Goal: Information Seeking & Learning: Learn about a topic

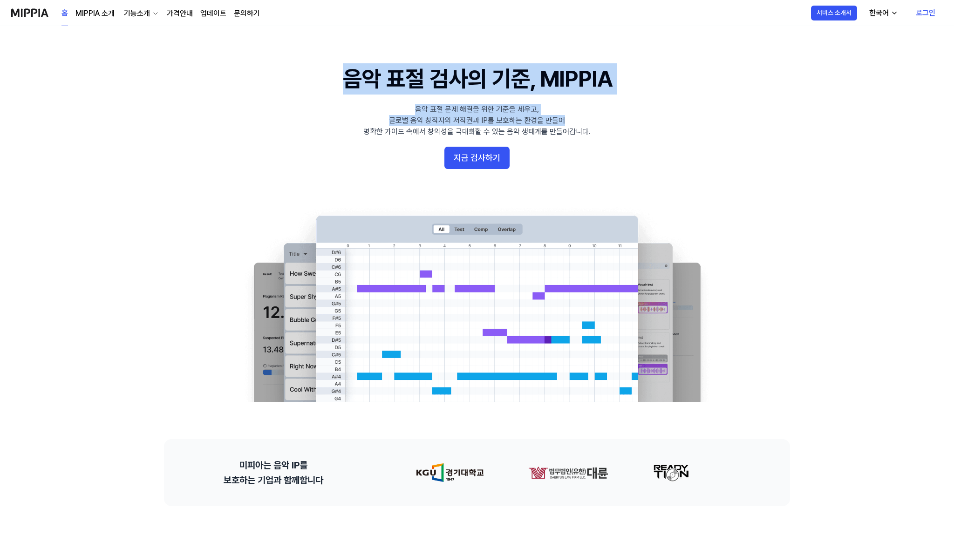
drag, startPoint x: 329, startPoint y: 80, endPoint x: 599, endPoint y: 126, distance: 274.6
click at [599, 126] on 배너 "음악 표절 검사의 기준, MIPPIA 음악 표절 문제 해결을 위한 기준을 세우고, 글로벌 음악 창작자의 저작권과 IP를 보호하는 환경을 만들어…" at bounding box center [477, 232] width 671 height 339
drag, startPoint x: 599, startPoint y: 137, endPoint x: 344, endPoint y: 61, distance: 266.0
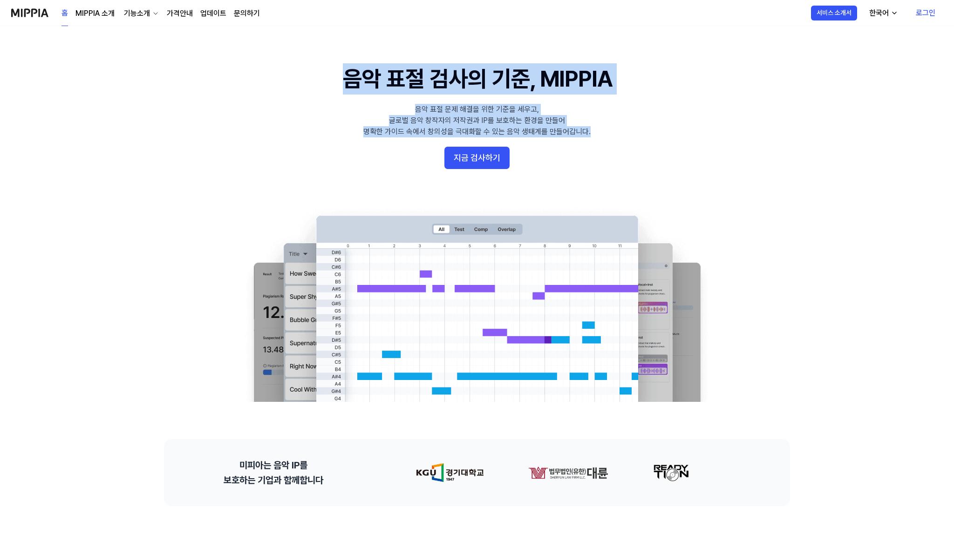
click at [467, 98] on 배너 "음악 표절 검사의 기준, MIPPIA 음악 표절 문제 해결을 위한 기준을 세우고, 글로벌 음악 창작자의 저작권과 IP를 보호하는 환경을 만들어…" at bounding box center [477, 232] width 671 height 339
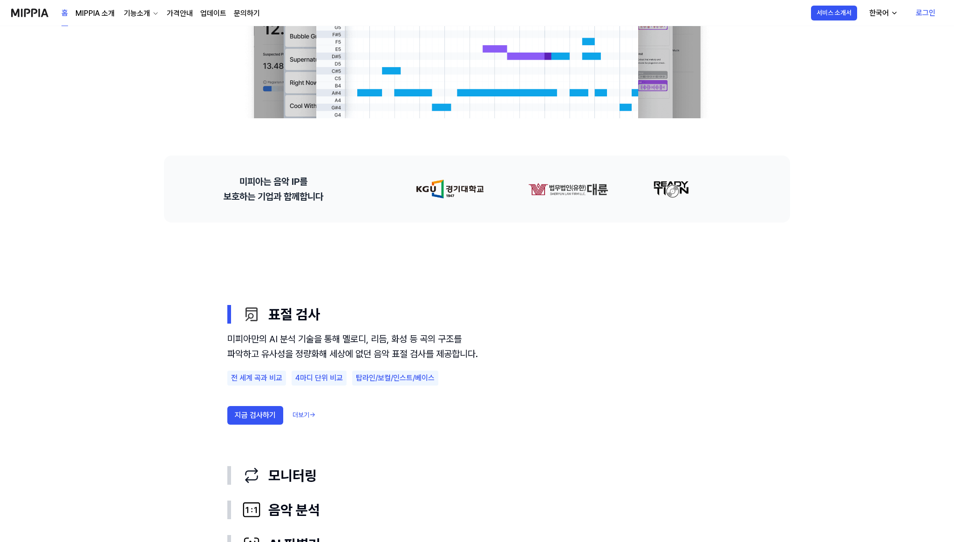
scroll to position [292, 0]
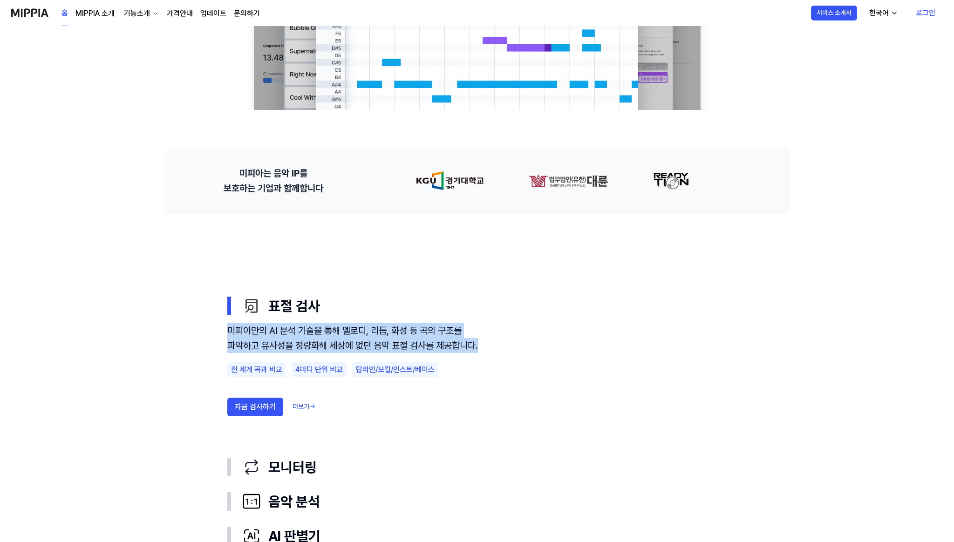
drag, startPoint x: 213, startPoint y: 325, endPoint x: 363, endPoint y: 357, distance: 152.9
click at [363, 357] on use "표절 검사 모니터링 음악 분석 AI 판별기 표절 검사 미피아만의 AI 분석 기술을 통해 멜로디, 리듬, 화성 등 곡의 구조를 파악하고 유사성을…" at bounding box center [477, 421] width 671 height 414
click at [478, 353] on div "미피아만의 AI 분석 기술을 통해 멜로디, 리듬, 화성 등 곡의 구조를 파악하고 유사성을 정량화해 세상에 없던 음악 표절 검사를 제공합니다." at bounding box center [353, 338] width 252 height 30
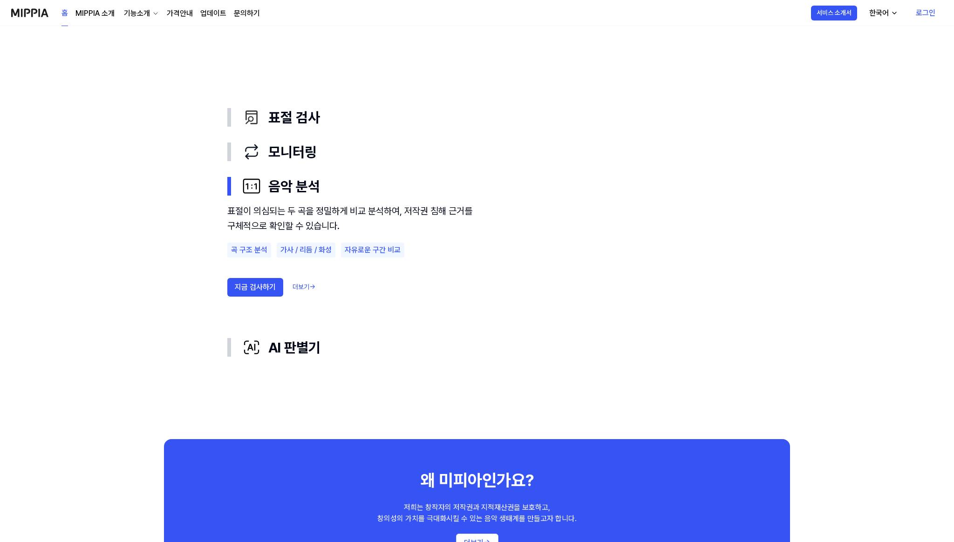
scroll to position [666, 0]
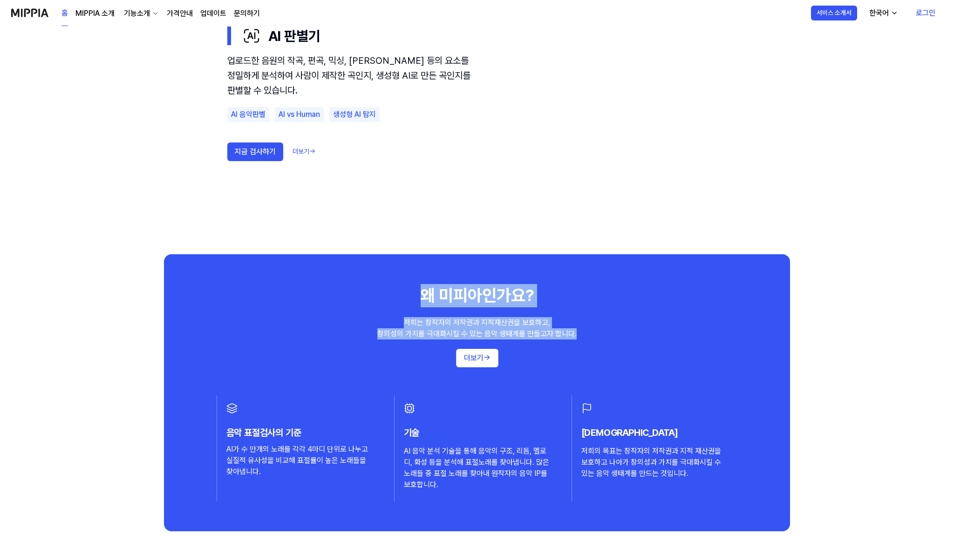
drag, startPoint x: 416, startPoint y: 281, endPoint x: 604, endPoint y: 331, distance: 195.3
click at [604, 331] on div "왜 미피아인가요? 저희는 창작자의 저작권과 지적재산권을 보호하고, 창의성의 가치를 극대화시킬 수 있는 음악 생태계를 만들고자 합니다. 더보기 …" at bounding box center [477, 392] width 626 height 277
click at [604, 331] on div "왜 미피아인가요? 저희는 창작자의 저작권과 지적재산권을 보호하고, 창의성의 가치를 극대화시킬 수 있는 음악 생태계를 만들고자 합니다. 더보기 →" at bounding box center [477, 325] width 589 height 83
drag, startPoint x: 604, startPoint y: 337, endPoint x: 390, endPoint y: 306, distance: 217.0
click at [391, 306] on div "왜 미피아인가요? 저희는 창작자의 저작권과 지적재산권을 보호하고, 창의성의 가치를 극대화시킬 수 있는 음악 생태계를 만들고자 합니다. 더보기 →" at bounding box center [477, 325] width 589 height 83
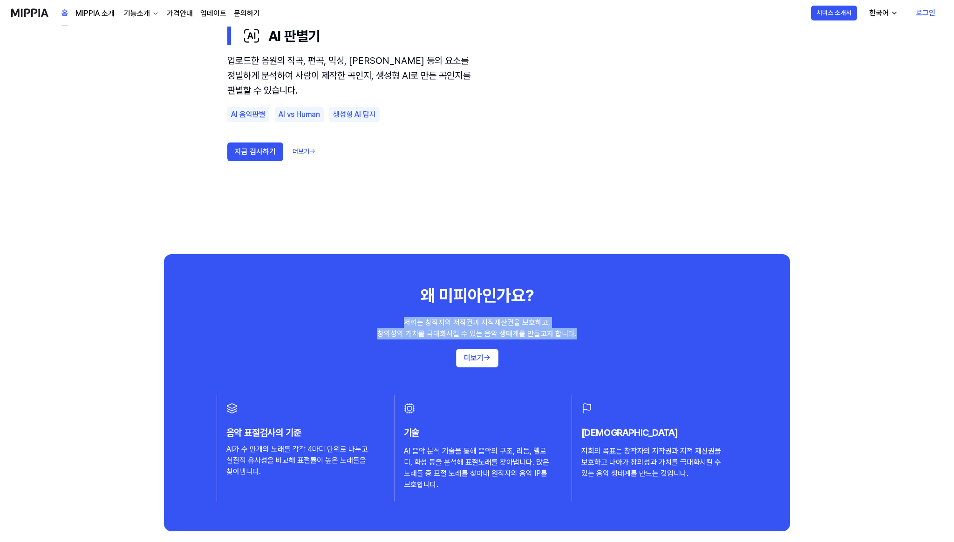
click at [563, 327] on div "저희는 창작자의 저작권과 지적재산권을 보호하고, 창의성의 가치를 극대화시킬 수 있는 음악 생태계를 만들고자 합니다." at bounding box center [476, 328] width 199 height 22
drag, startPoint x: 598, startPoint y: 342, endPoint x: 404, endPoint y: 279, distance: 204.7
click at [404, 279] on div "왜 미피아인가요? 저희는 창작자의 저작권과 지적재산권을 보호하고, 창의성의 가치를 극대화시킬 수 있는 음악 생태계를 만들고자 합니다. 더보기 …" at bounding box center [477, 392] width 626 height 277
click at [540, 303] on div "왜 미피아인가요? 저희는 창작자의 저작권과 지적재산권을 보호하고, 창의성의 가치를 극대화시킬 수 있는 음악 생태계를 만들고자 합니다. 더보기 →" at bounding box center [477, 325] width 589 height 83
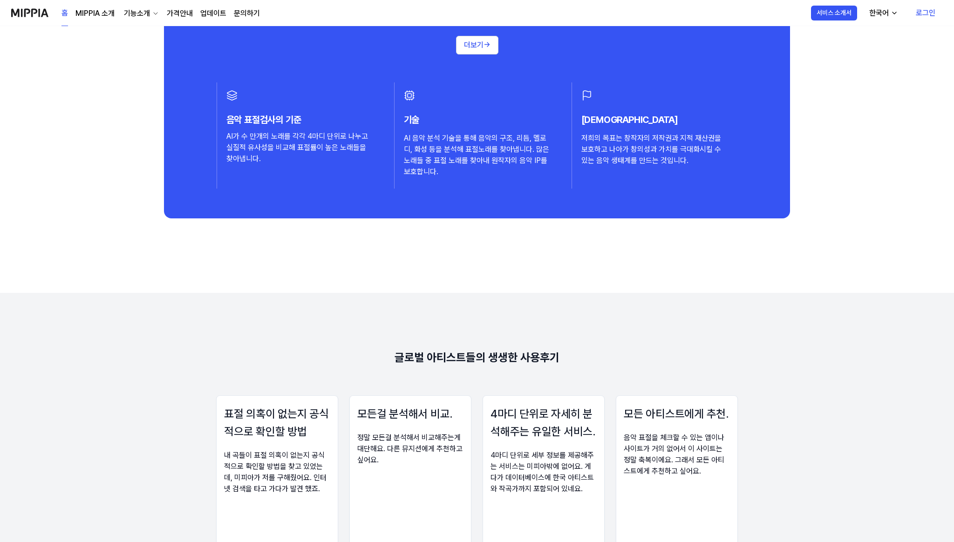
scroll to position [992, 0]
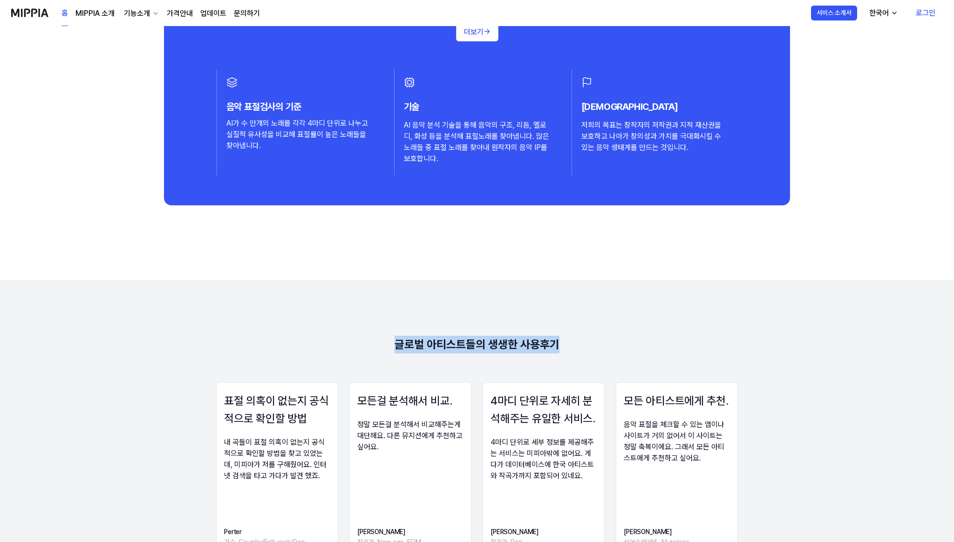
drag, startPoint x: 398, startPoint y: 348, endPoint x: 570, endPoint y: 348, distance: 172.4
click at [570, 348] on 리뷰 "글로벌 아티스트들의 생생한 사용후기 표절 의혹이 없는지 공식적으로 확인할 방법 내 곡들이 표절 의혹이 없는지 공식적으로 확인할 방법을 찾고 있…" at bounding box center [477, 459] width 954 height 358
click at [618, 338] on 리뷰 "글로벌 아티스트들의 생생한 사용후기 표절 의혹이 없는지 공식적으로 확인할 방법 내 곡들이 표절 의혹이 없는지 공식적으로 확인할 방법을 찾고 있…" at bounding box center [477, 459] width 954 height 358
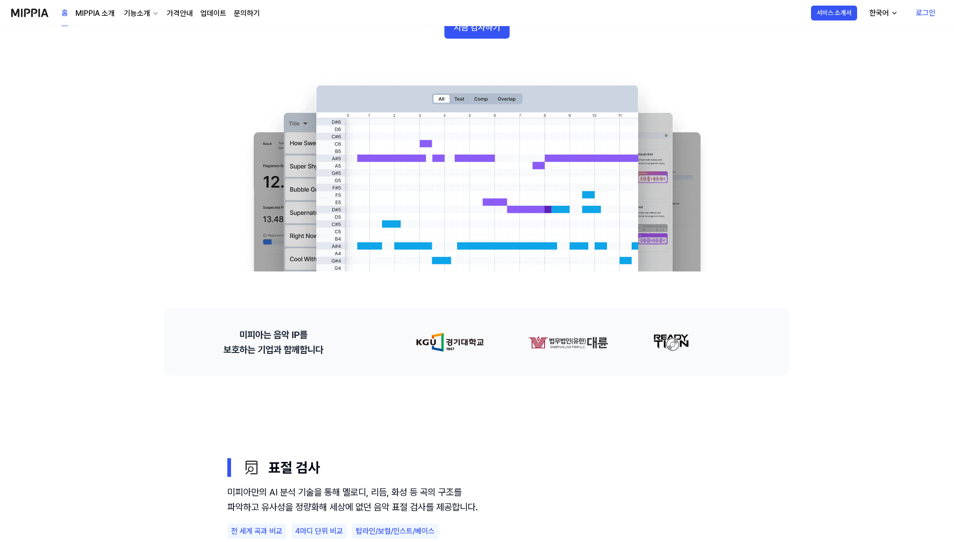
scroll to position [0, 0]
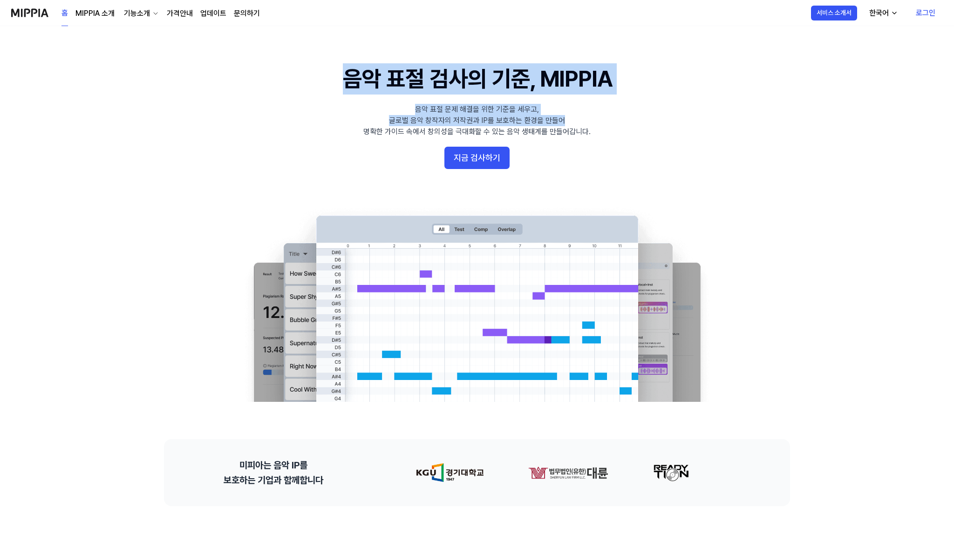
drag, startPoint x: 349, startPoint y: 74, endPoint x: 614, endPoint y: 118, distance: 268.4
click at [614, 118] on 배너 "음악 표절 검사의 기준, MIPPIA 음악 표절 문제 해결을 위한 기준을 세우고, 글로벌 음악 창작자의 저작권과 IP를 보호하는 환경을 만들어…" at bounding box center [477, 232] width 671 height 339
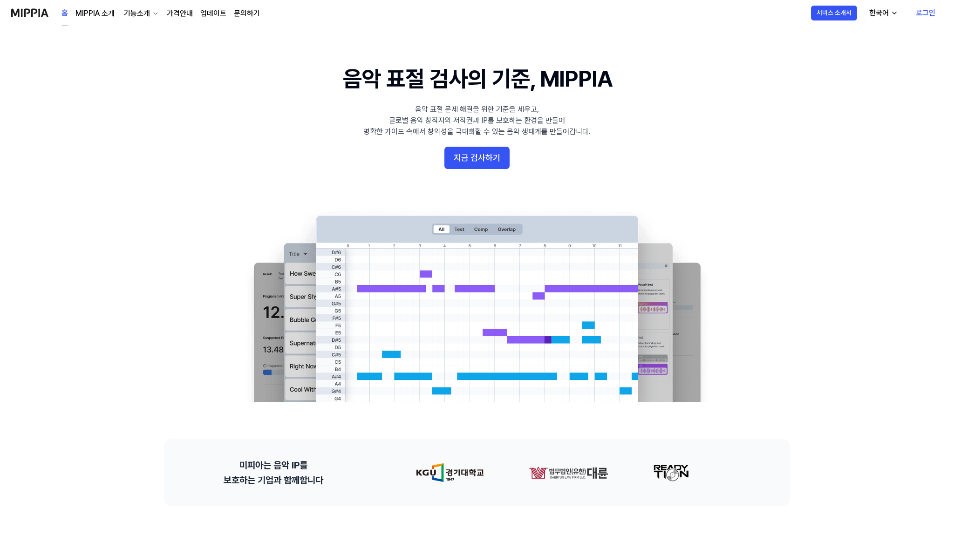
click at [621, 133] on 배너 "음악 표절 검사의 기준, MIPPIA 음악 표절 문제 해결을 위한 기준을 세우고, 글로벌 음악 창작자의 저작권과 IP를 보호하는 환경을 만들어…" at bounding box center [477, 232] width 671 height 339
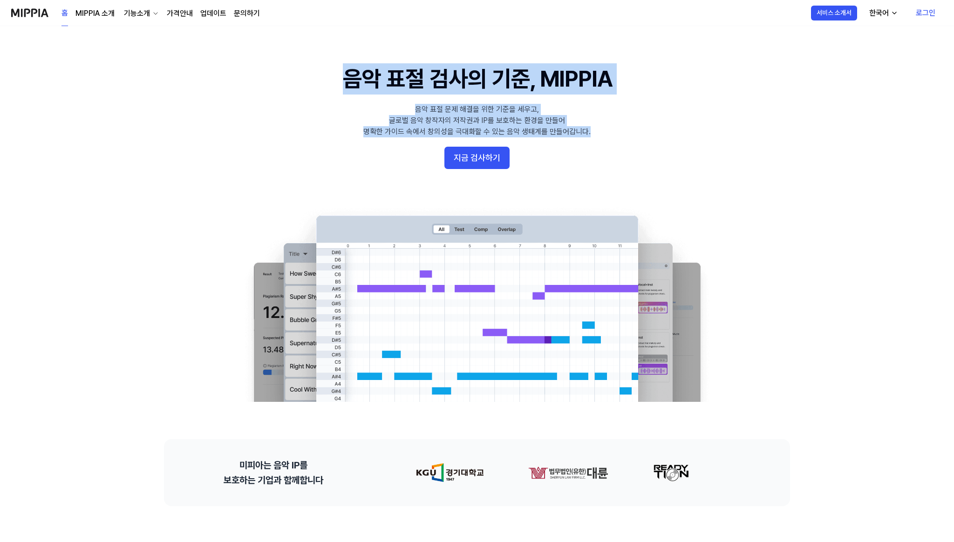
drag, startPoint x: 623, startPoint y: 133, endPoint x: 317, endPoint y: 84, distance: 309.1
click at [317, 84] on 배너 "음악 표절 검사의 기준, MIPPIA 음악 표절 문제 해결을 위한 기준을 세우고, 글로벌 음악 창작자의 저작권과 IP를 보호하는 환경을 만들어…" at bounding box center [477, 232] width 671 height 339
click at [212, 77] on 배너 "음악 표절 검사의 기준, MIPPIA 음악 표절 문제 해결을 위한 기준을 세우고, 글로벌 음악 창작자의 저작권과 IP를 보호하는 환경을 만들어…" at bounding box center [477, 232] width 671 height 339
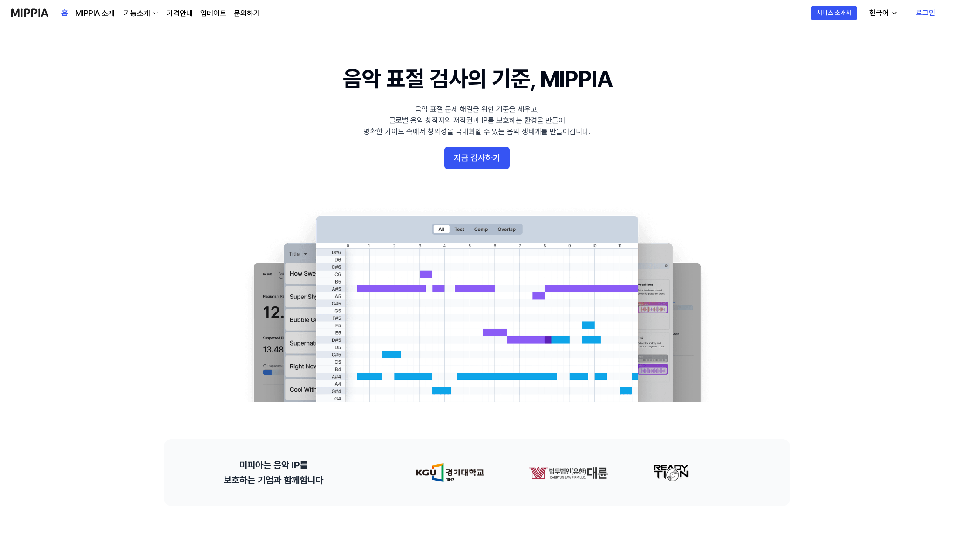
click at [150, 13] on div "기능소개" at bounding box center [137, 13] width 30 height 11
click at [167, 136] on 배너 "음악 표절 검사의 기준, MIPPIA 음악 표절 문제 해결을 위한 기준을 세우고, 글로벌 음악 창작자의 저작권과 IP를 보호하는 환경을 만들어…" at bounding box center [477, 232] width 671 height 339
click at [152, 17] on icon "button" at bounding box center [155, 13] width 7 height 7
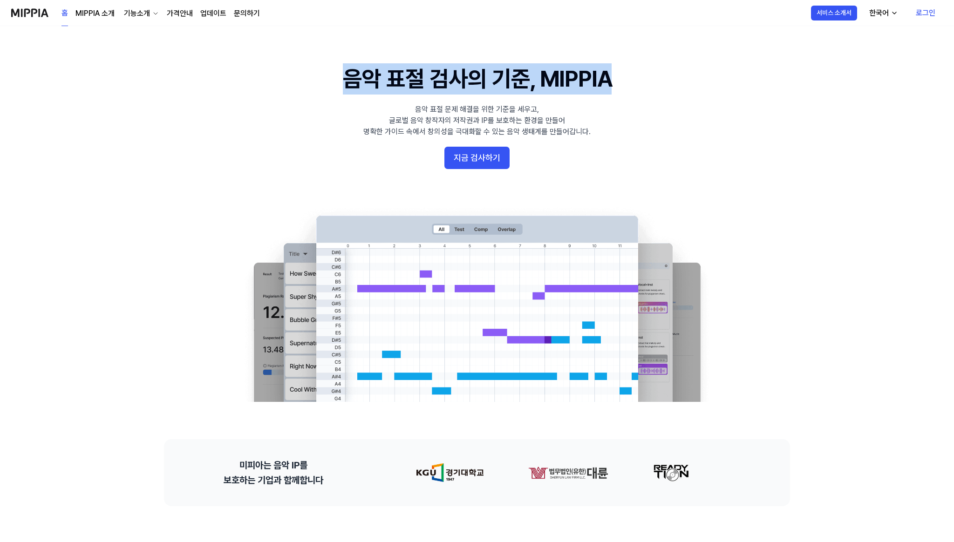
drag, startPoint x: 330, startPoint y: 69, endPoint x: 718, endPoint y: 74, distance: 387.3
click at [718, 74] on 배너 "음악 표절 검사의 기준, MIPPIA 음악 표절 문제 해결을 위한 기준을 세우고, 글로벌 음악 창작자의 저작권과 IP를 보호하는 환경을 만들어…" at bounding box center [477, 232] width 671 height 339
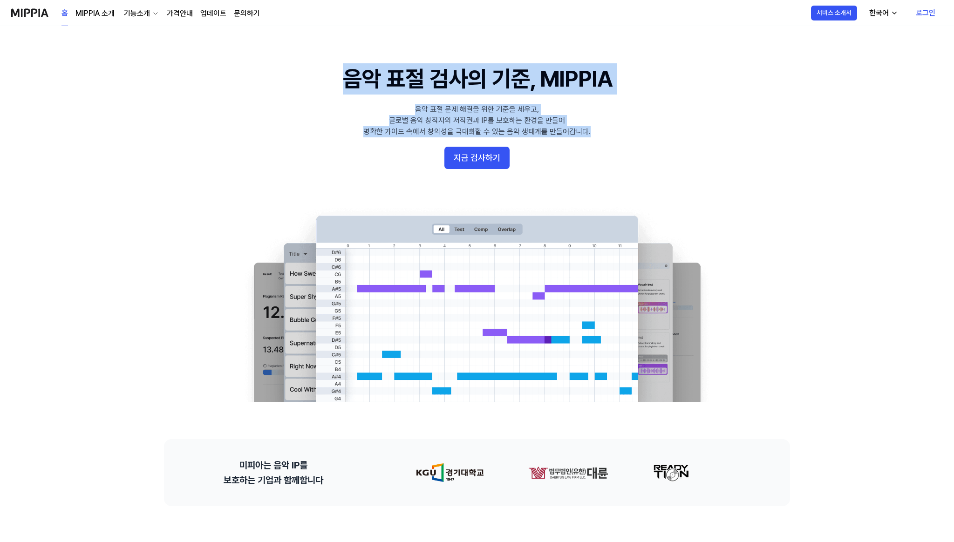
drag, startPoint x: 618, startPoint y: 138, endPoint x: 314, endPoint y: 82, distance: 308.9
click at [314, 82] on 배너 "음악 표절 검사의 기준, MIPPIA 음악 표절 문제 해결을 위한 기준을 세우고, 글로벌 음악 창작자의 저작권과 IP를 보호하는 환경을 만들어…" at bounding box center [477, 232] width 671 height 339
click at [537, 108] on div "음악 표절 문제 해결을 위한 기준을 세우고, 글로벌 음악 창작자의 저작권과 IP를 보호하는 환경을 만들어 명확한 가이드 속에서 창의성을 극대화…" at bounding box center [477, 121] width 227 height 34
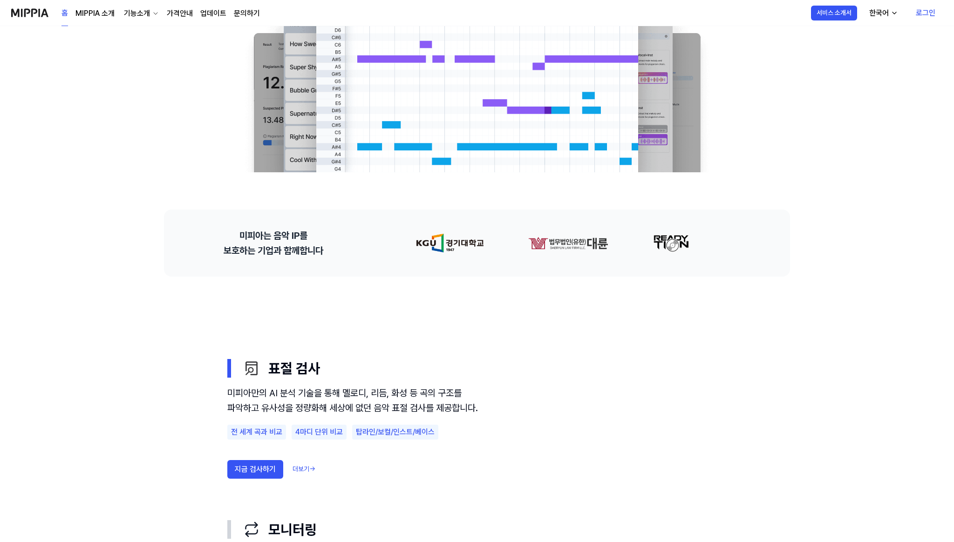
scroll to position [271, 0]
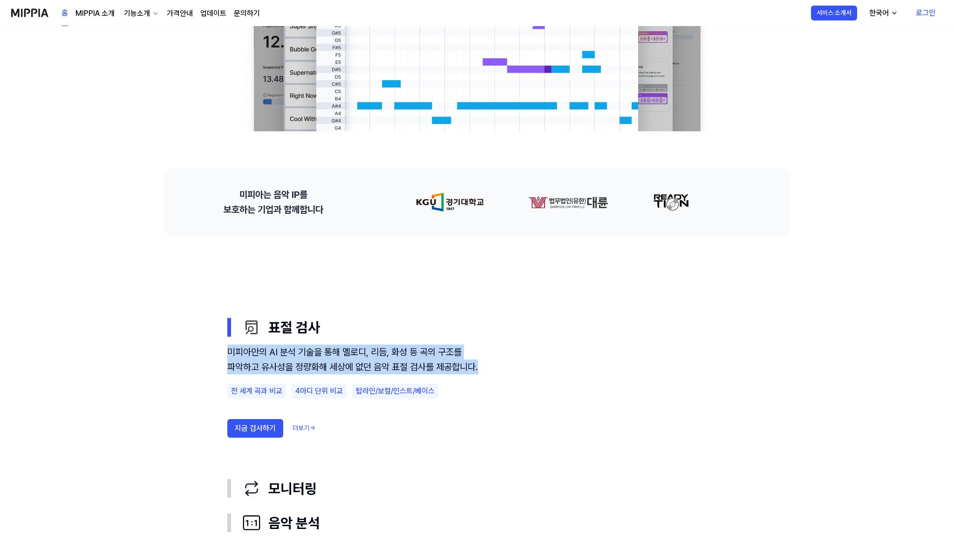
drag, startPoint x: 225, startPoint y: 351, endPoint x: 272, endPoint y: 378, distance: 54.5
click at [272, 378] on div "표절 검사 미피아만의 AI 분석 기술을 통해 멜로디, 리듬, 화성 등 곡의 구조를 파악하고 유사성을 정량화해 세상에 없던 음악 표절 검사를 제…" at bounding box center [477, 442] width 522 height 265
click at [333, 375] on div "미피아만의 AI 분석 기술을 통해 멜로디, 리듬, 화성 등 곡의 구조를 파악하고 유사성을 정량화해 세상에 없던 음악 표절 검사를 제공합니다." at bounding box center [353, 360] width 252 height 30
drag, startPoint x: 399, startPoint y: 387, endPoint x: 220, endPoint y: 350, distance: 182.8
click at [220, 350] on div "표절 검사 미피아만의 AI 분석 기술을 통해 멜로디, 리듬, 화성 등 곡의 구조를 파악하고 유사성을 정량화해 세상에 없던 음악 표절 검사를 제…" at bounding box center [477, 442] width 522 height 265
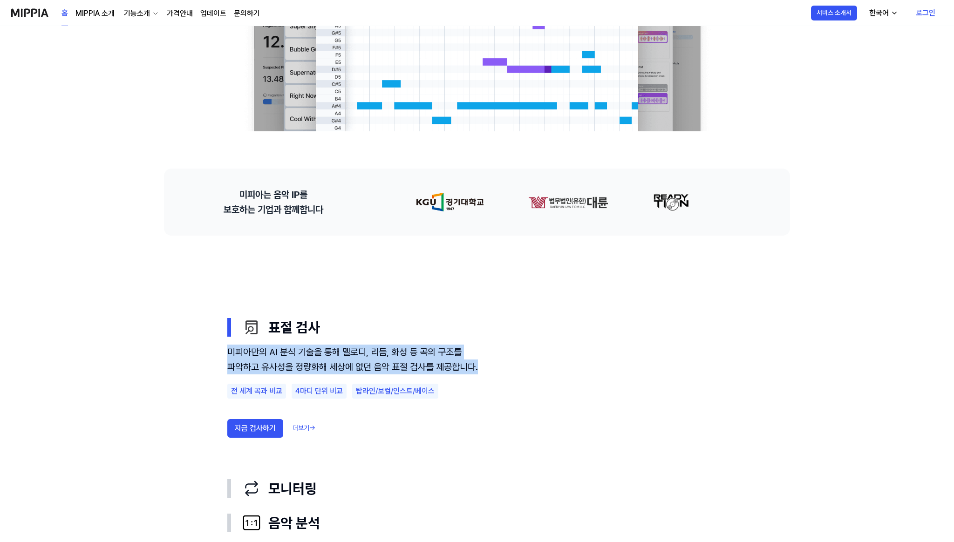
click at [303, 375] on div "미피아만의 AI 분석 기술을 통해 멜로디, 리듬, 화성 등 곡의 구조를 파악하고 유사성을 정량화해 세상에 없던 음악 표절 검사를 제공합니다." at bounding box center [353, 360] width 252 height 30
drag, startPoint x: 352, startPoint y: 385, endPoint x: 230, endPoint y: 348, distance: 127.5
click at [230, 348] on div "미피아만의 AI 분석 기술을 통해 멜로디, 리듬, 화성 등 곡의 구조를 파악하고 유사성을 정량화해 세상에 없던 음악 표절 검사를 제공합니다." at bounding box center [353, 360] width 252 height 30
click at [404, 399] on div "탑라인/보컬/인스트/베이스" at bounding box center [395, 391] width 86 height 15
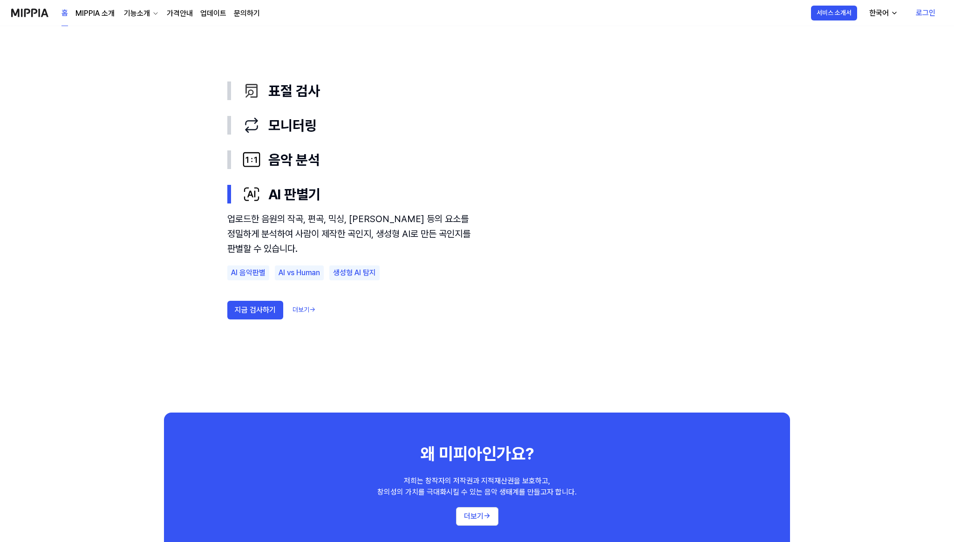
scroll to position [585, 0]
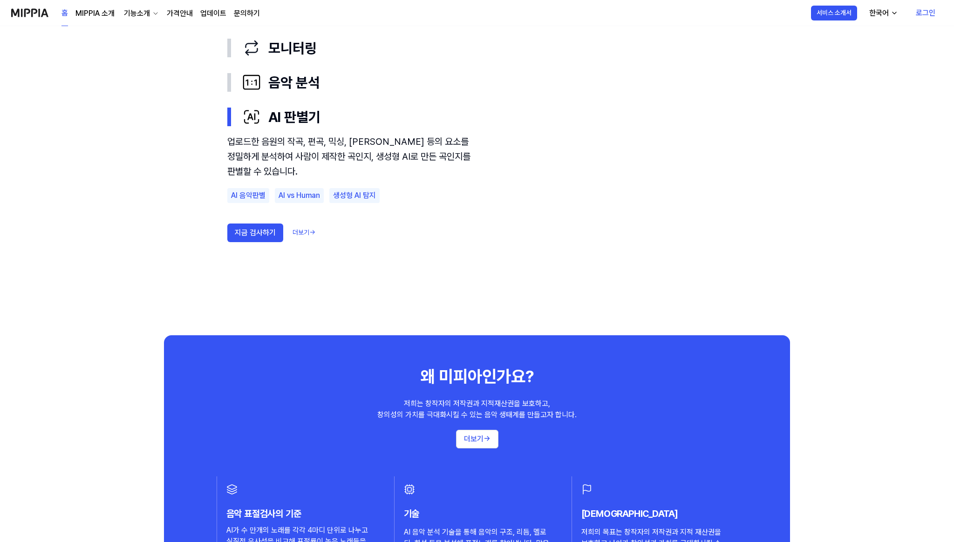
click at [462, 304] on use "표절 검사 모니터링 음악 분석 AI 판별기 표절 검사 모니터링 음악 분석 AI 판별기 업로드한 음원의 작곡, 편곡, 믹싱, [PERSON_NA…" at bounding box center [477, 129] width 671 height 414
